Goal: Information Seeking & Learning: Learn about a topic

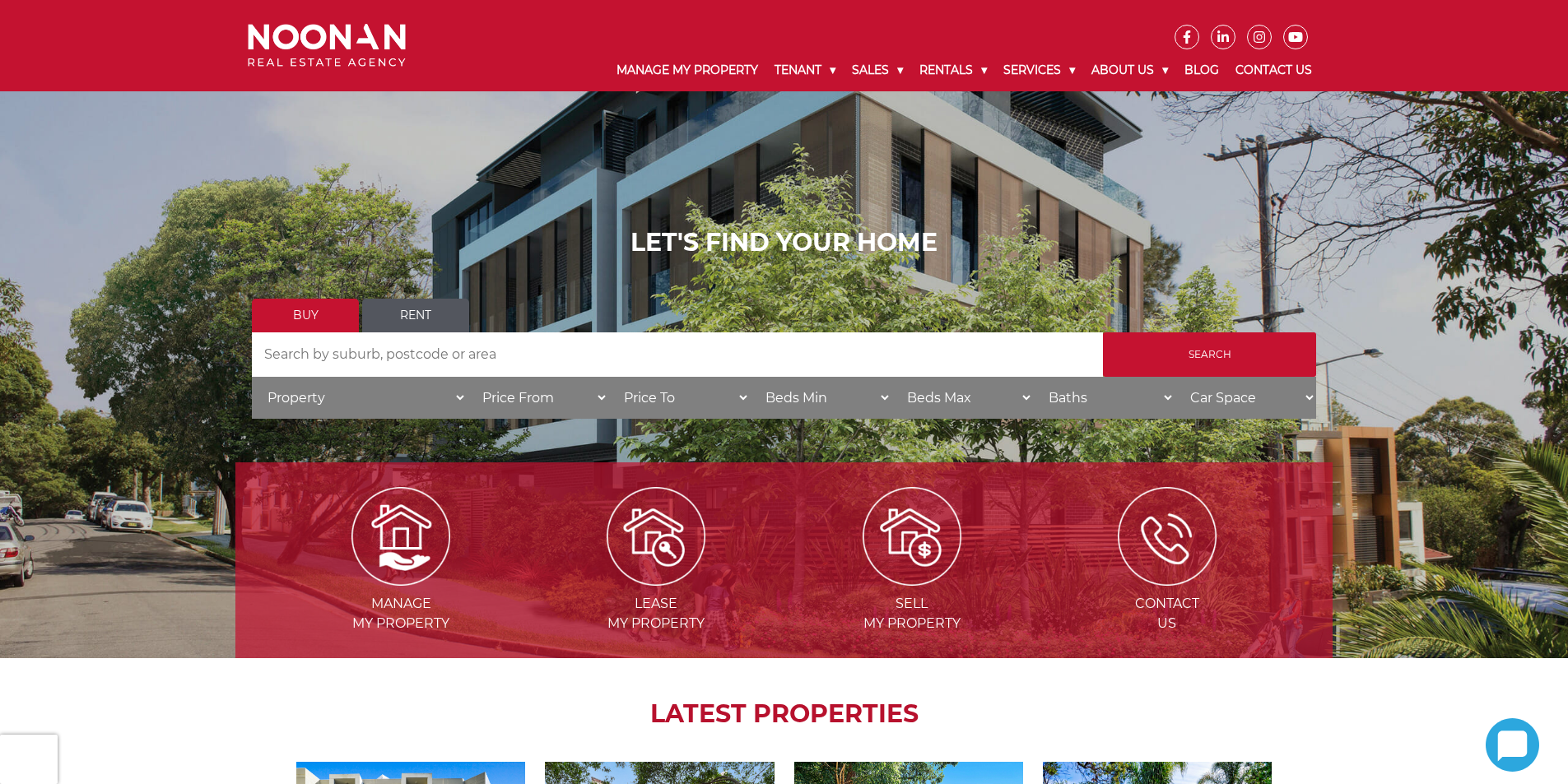
click at [324, 351] on input "Search by Address" at bounding box center [677, 355] width 851 height 45
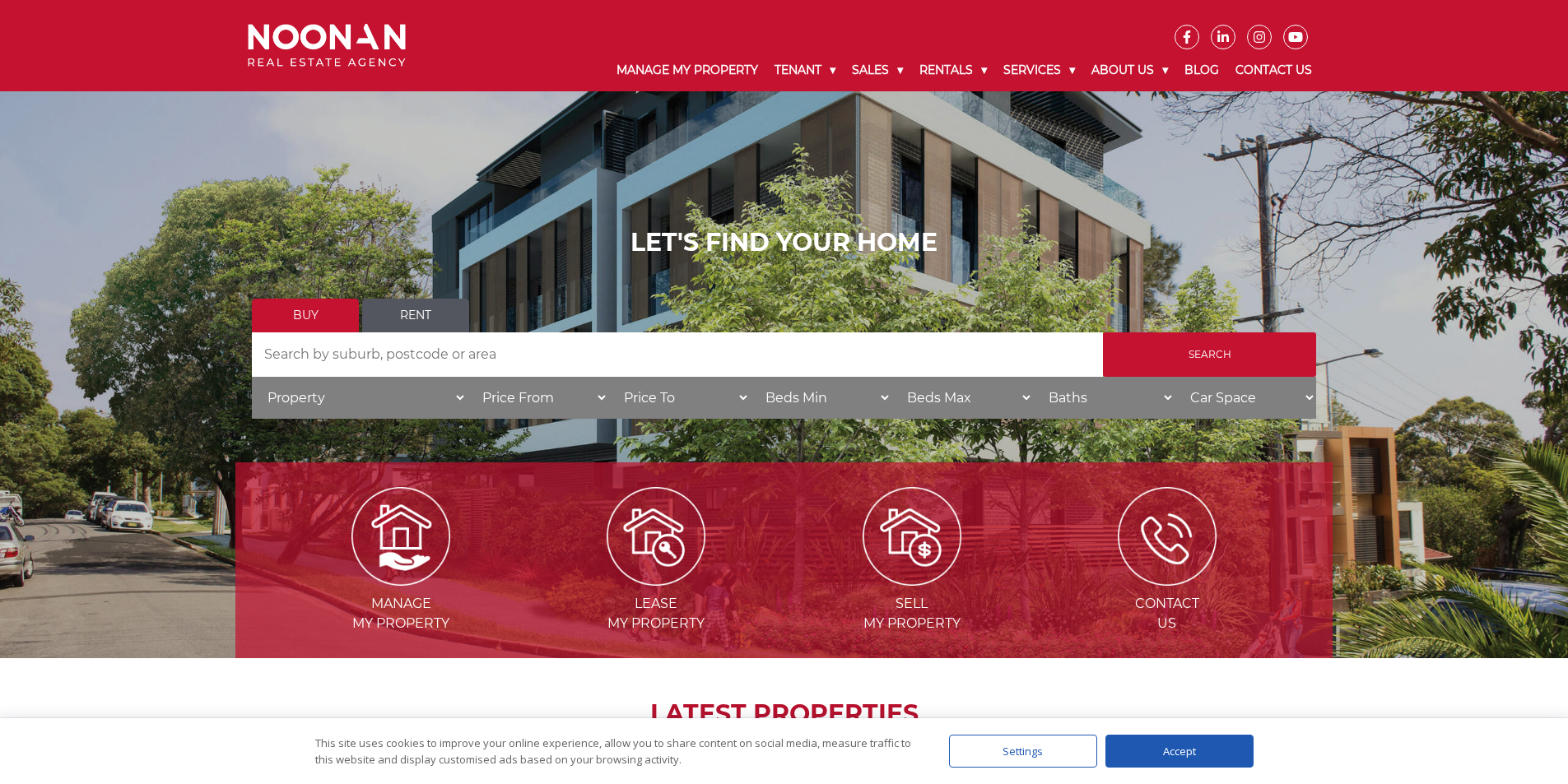
type input "mortdale"
click at [1193, 347] on input "Search" at bounding box center [1209, 355] width 213 height 45
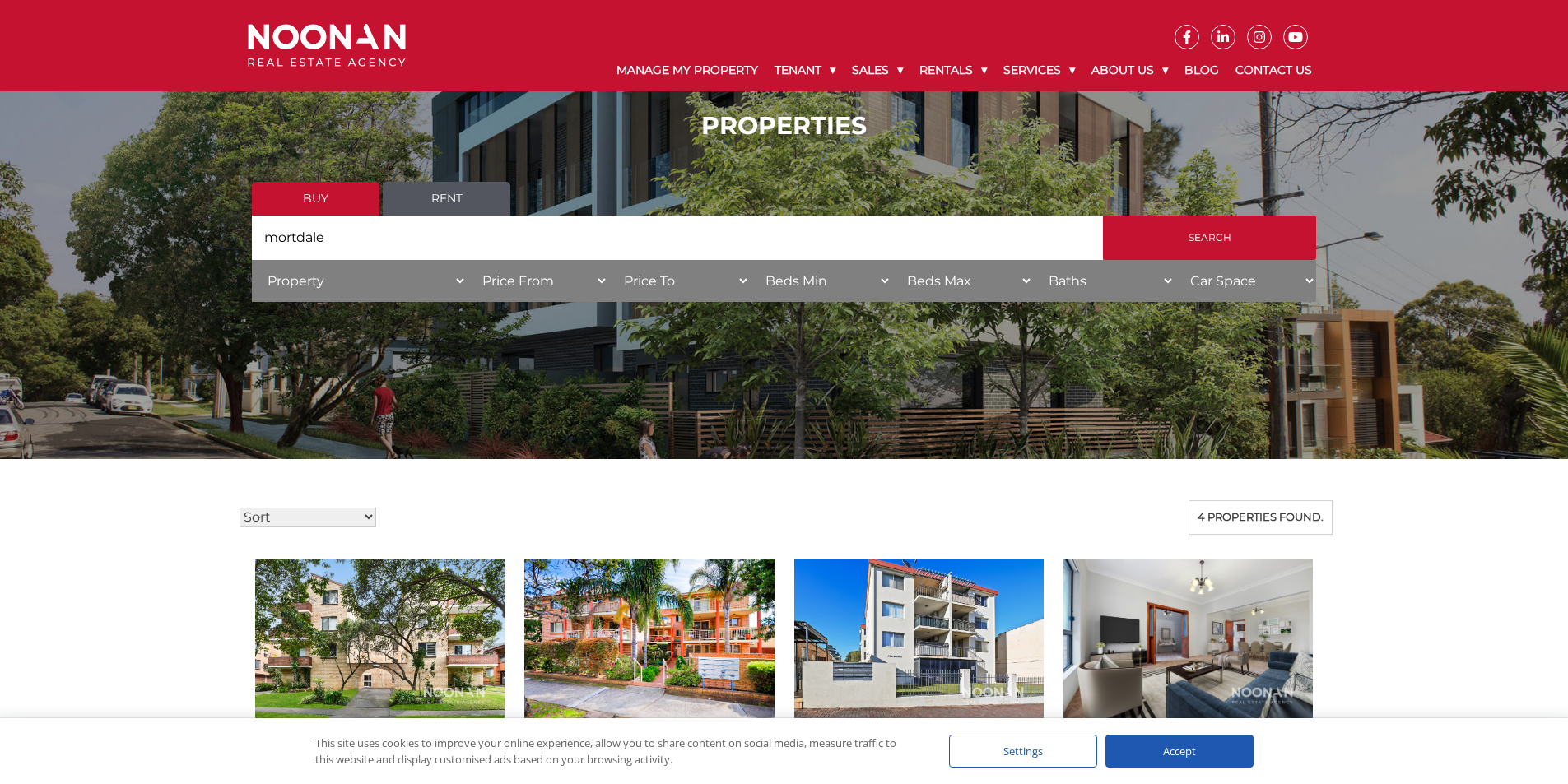
scroll to position [29, 0]
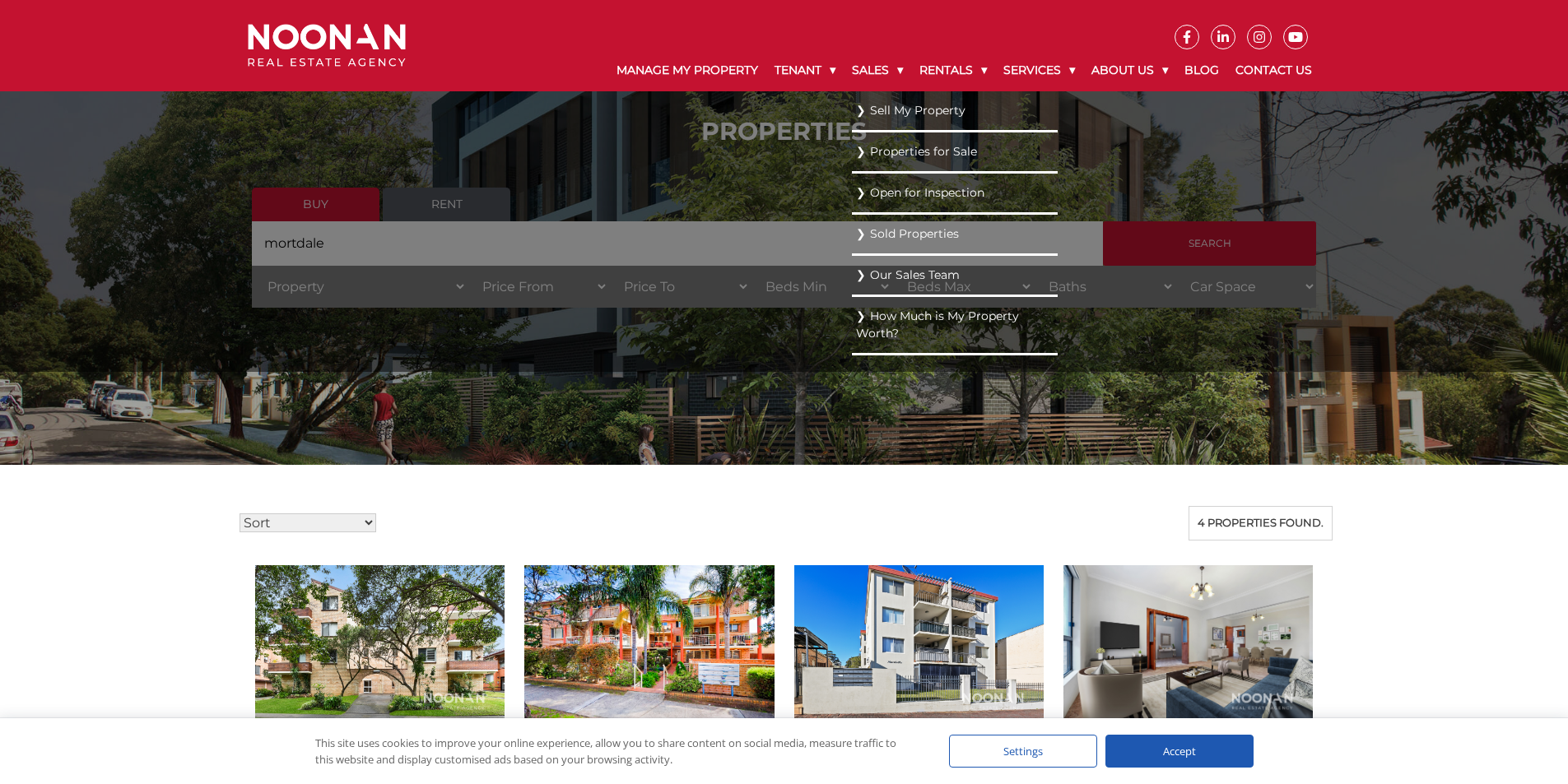
click at [891, 145] on link "Properties for Sale" at bounding box center [954, 152] width 197 height 22
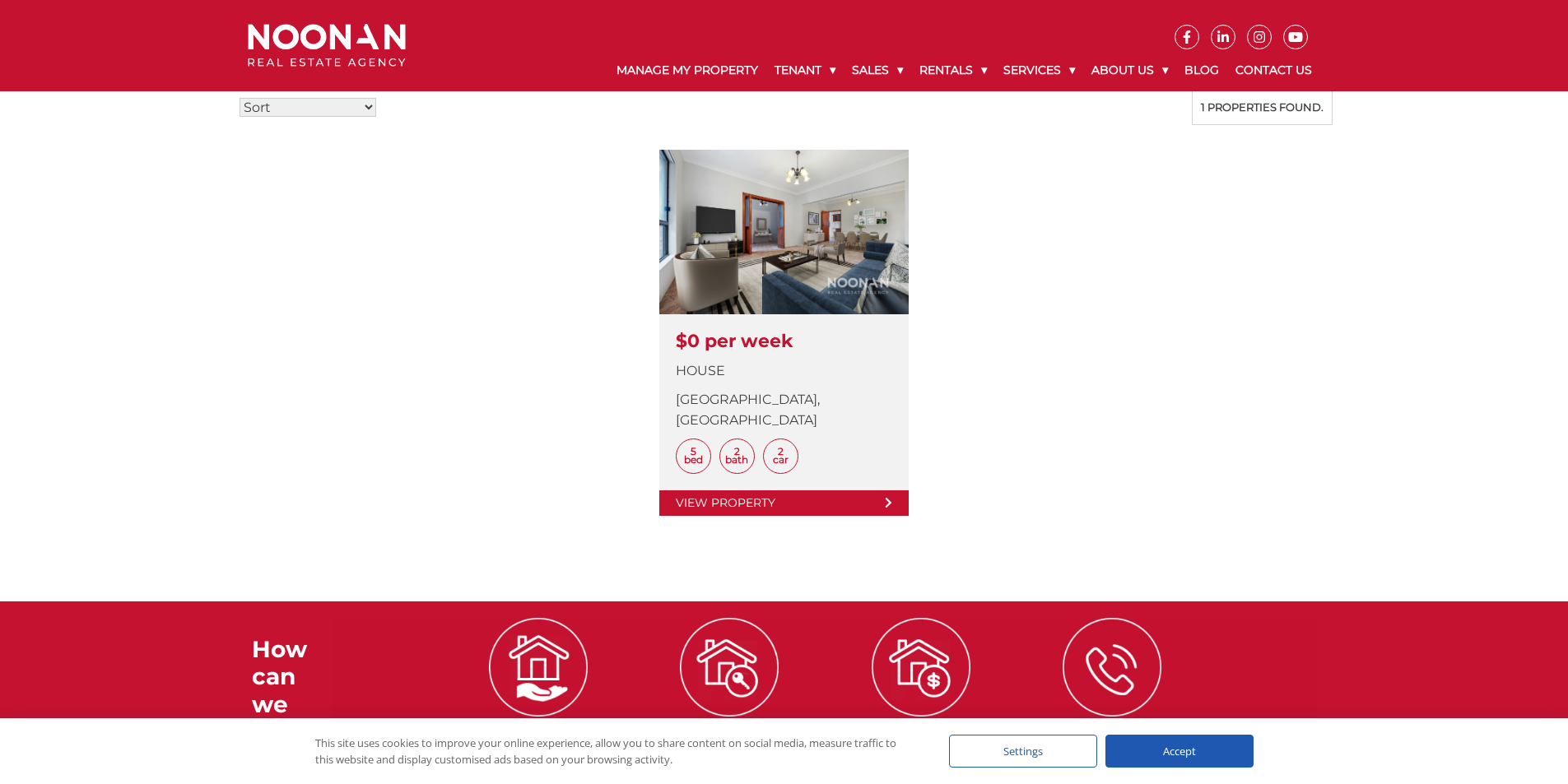
scroll to position [475, 0]
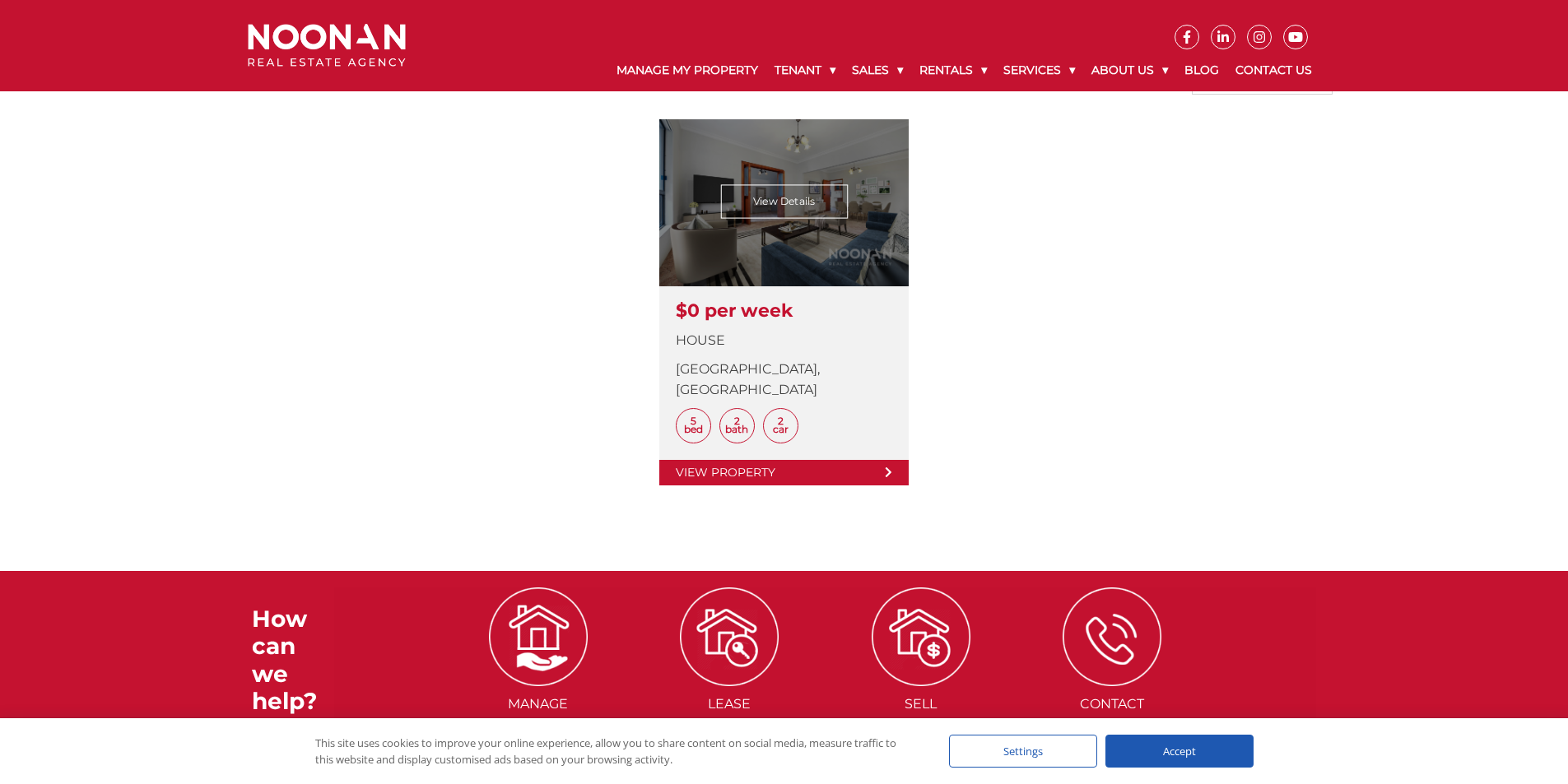
click at [814, 453] on link at bounding box center [784, 302] width 250 height 367
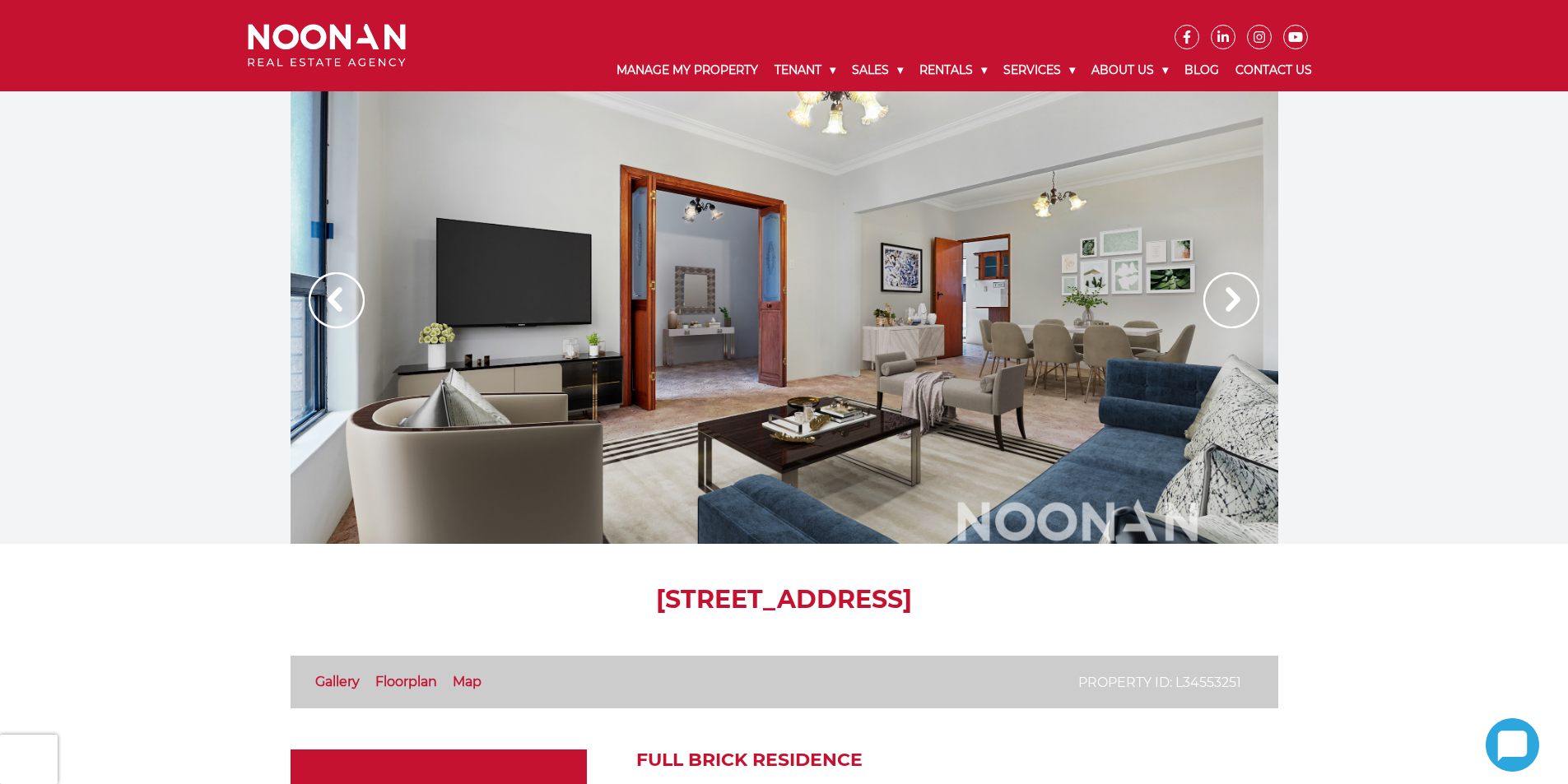
click at [1224, 293] on img at bounding box center [1231, 300] width 56 height 56
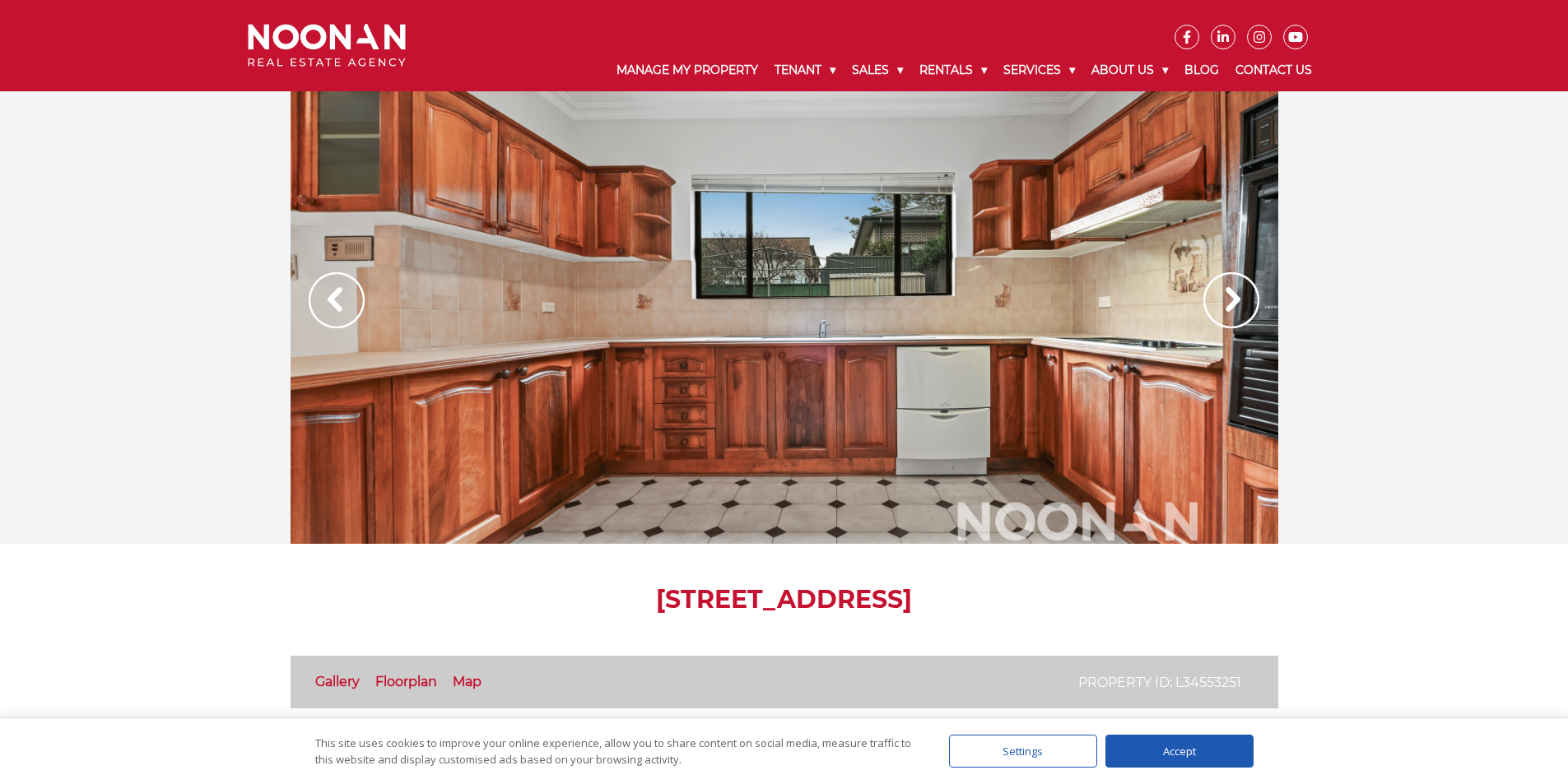
click at [1225, 289] on img at bounding box center [1231, 300] width 56 height 56
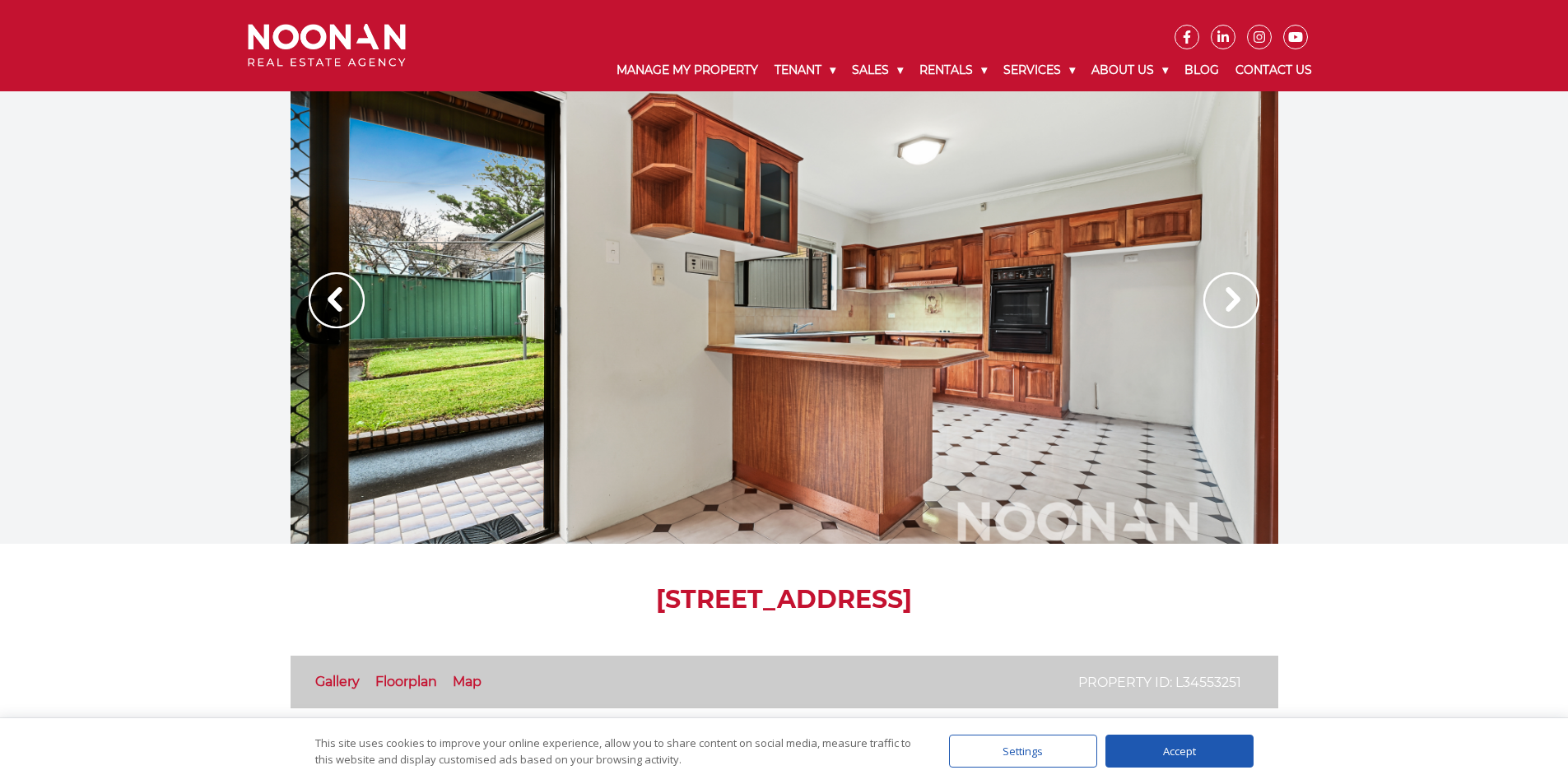
click at [1228, 289] on img at bounding box center [1231, 300] width 56 height 56
